Goal: Navigation & Orientation: Find specific page/section

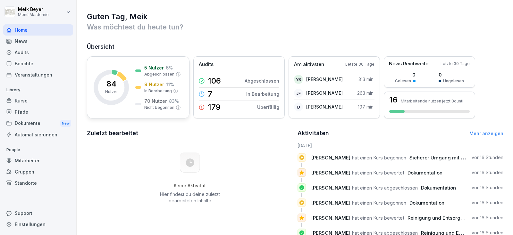
click at [152, 73] on p "Abgeschlossen" at bounding box center [159, 75] width 30 height 6
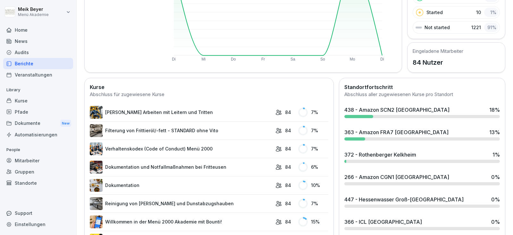
scroll to position [107, 0]
click at [353, 137] on div "363 - Amazon FRA7 [GEOGRAPHIC_DATA] 13 %" at bounding box center [422, 135] width 161 height 17
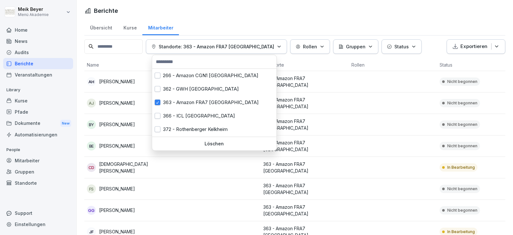
click at [277, 47] on icon "button" at bounding box center [279, 46] width 5 height 5
click at [159, 102] on button "button" at bounding box center [158, 103] width 6 height 6
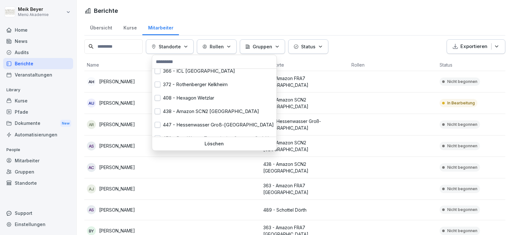
scroll to position [45, 0]
click at [159, 109] on button "button" at bounding box center [158, 112] width 6 height 6
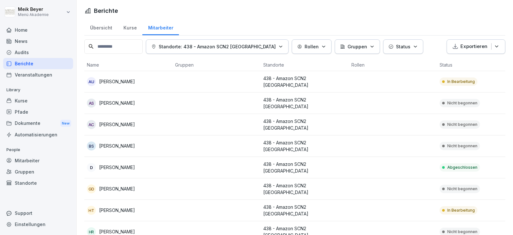
click at [347, 155] on html "[PERSON_NAME] Menü Akademie Home News Audits Berichte Veranstaltungen Library K…" at bounding box center [256, 117] width 513 height 235
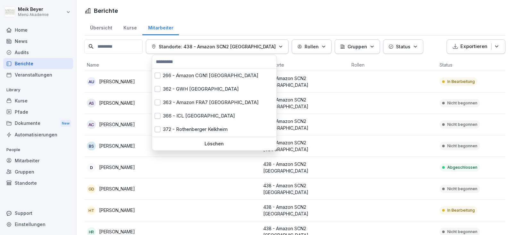
click at [278, 46] on icon "button" at bounding box center [280, 46] width 5 height 5
click at [158, 103] on button "button" at bounding box center [158, 103] width 6 height 6
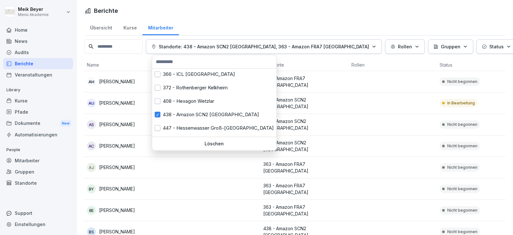
scroll to position [45, 0]
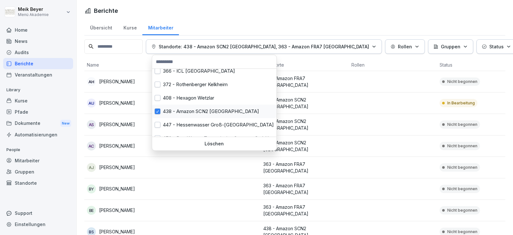
click at [158, 113] on button "button" at bounding box center [158, 112] width 6 height 6
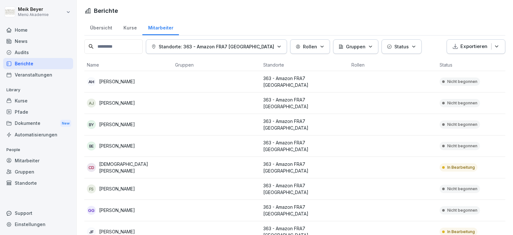
click at [185, 185] on html "[PERSON_NAME] Menü Akademie Home News Audits Berichte Veranstaltungen Library K…" at bounding box center [256, 117] width 513 height 235
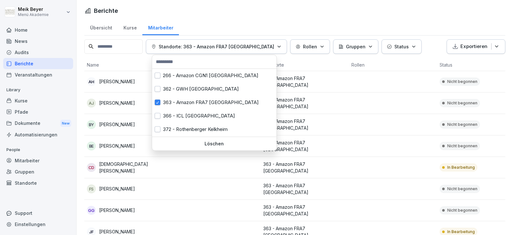
click at [278, 46] on icon "button" at bounding box center [279, 46] width 3 height 1
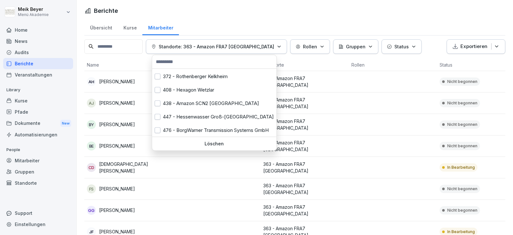
scroll to position [80, 0]
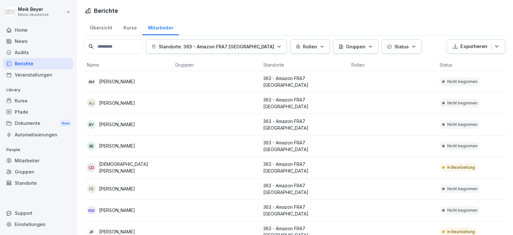
click at [189, 173] on html "[PERSON_NAME] Menü Akademie Home News Audits Berichte Veranstaltungen Library K…" at bounding box center [256, 117] width 513 height 235
click at [28, 31] on div "Home" at bounding box center [38, 29] width 70 height 11
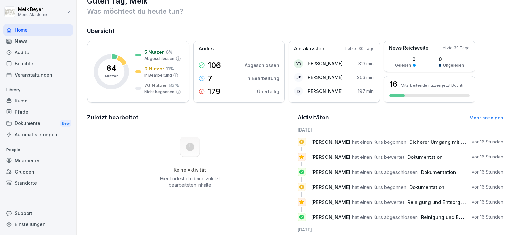
scroll to position [68, 0]
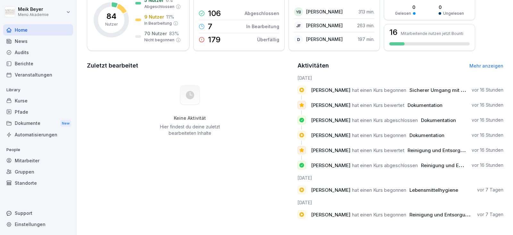
click at [30, 160] on div "Mitarbeiter" at bounding box center [38, 160] width 70 height 11
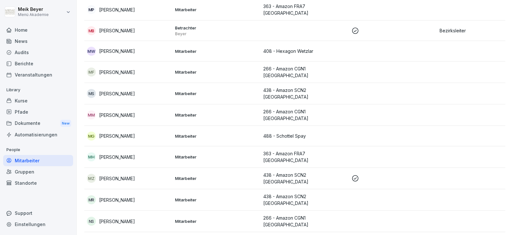
scroll to position [998, 0]
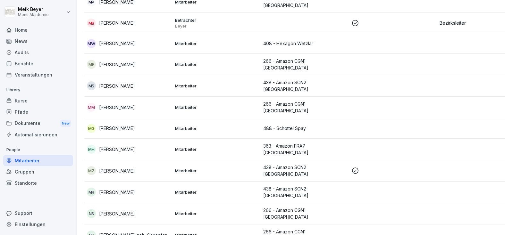
click at [25, 172] on div "Gruppen" at bounding box center [38, 171] width 70 height 11
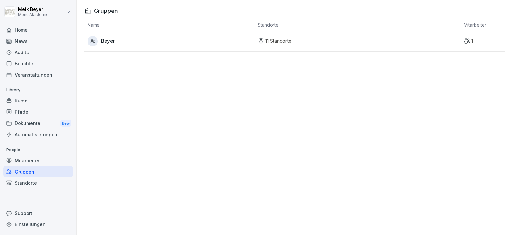
click at [258, 41] on icon at bounding box center [261, 41] width 6 height 6
click at [258, 42] on icon at bounding box center [261, 41] width 6 height 6
click at [104, 40] on span "Beyer" at bounding box center [108, 41] width 14 height 7
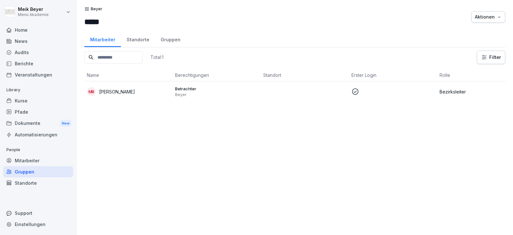
click at [109, 91] on p "[PERSON_NAME]" at bounding box center [117, 91] width 36 height 7
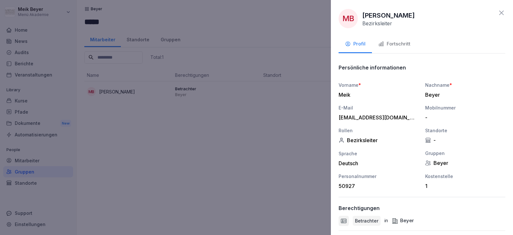
click at [503, 11] on icon at bounding box center [501, 13] width 4 height 4
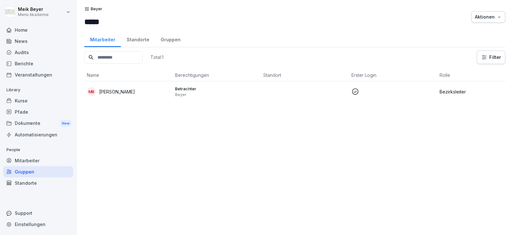
click at [25, 45] on div "News" at bounding box center [38, 41] width 70 height 11
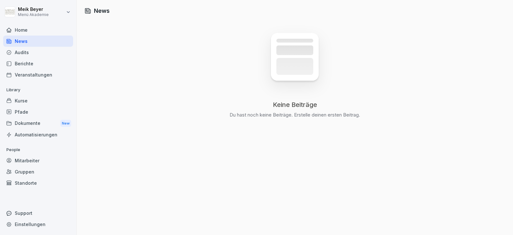
click at [16, 99] on div "Kurse" at bounding box center [38, 100] width 70 height 11
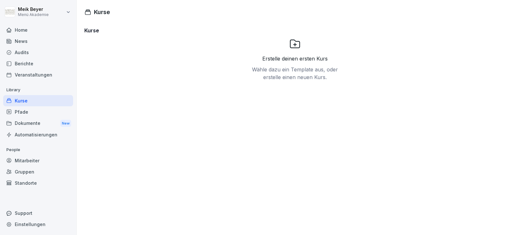
click at [16, 99] on div "Kurse" at bounding box center [38, 100] width 70 height 11
click at [20, 112] on div "Pfade" at bounding box center [38, 111] width 70 height 11
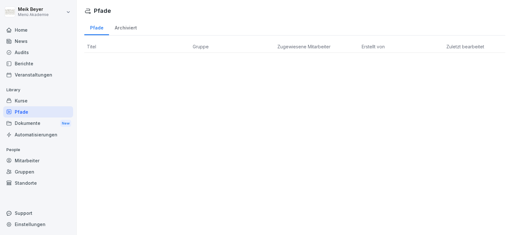
click at [20, 161] on div "Mitarbeiter" at bounding box center [38, 160] width 70 height 11
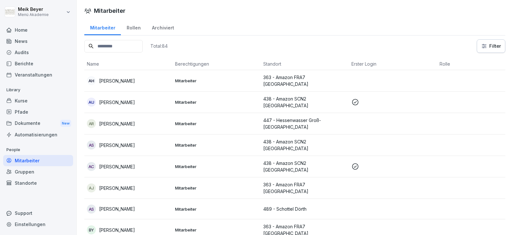
click at [23, 29] on div "Home" at bounding box center [38, 29] width 70 height 11
